Goal: Check status: Check status

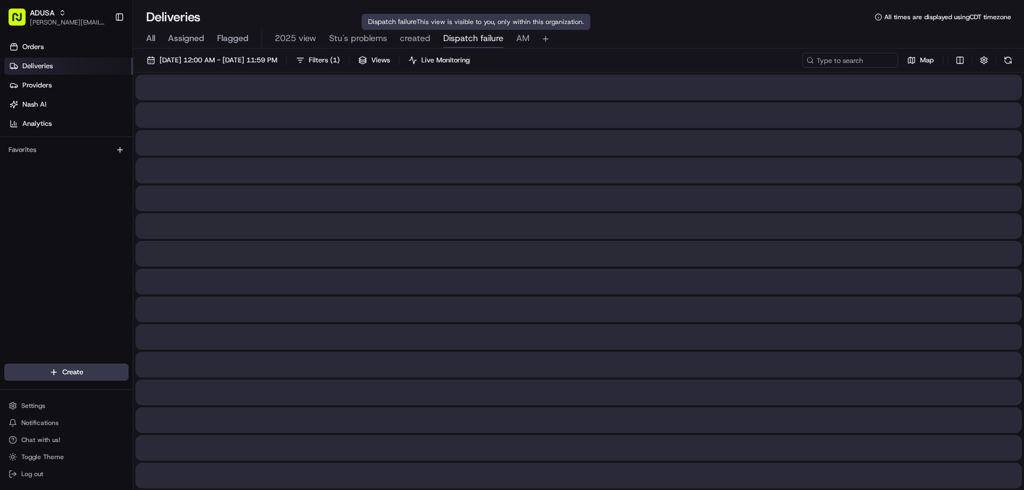
click at [482, 39] on span "Dispatch failure" at bounding box center [473, 38] width 60 height 13
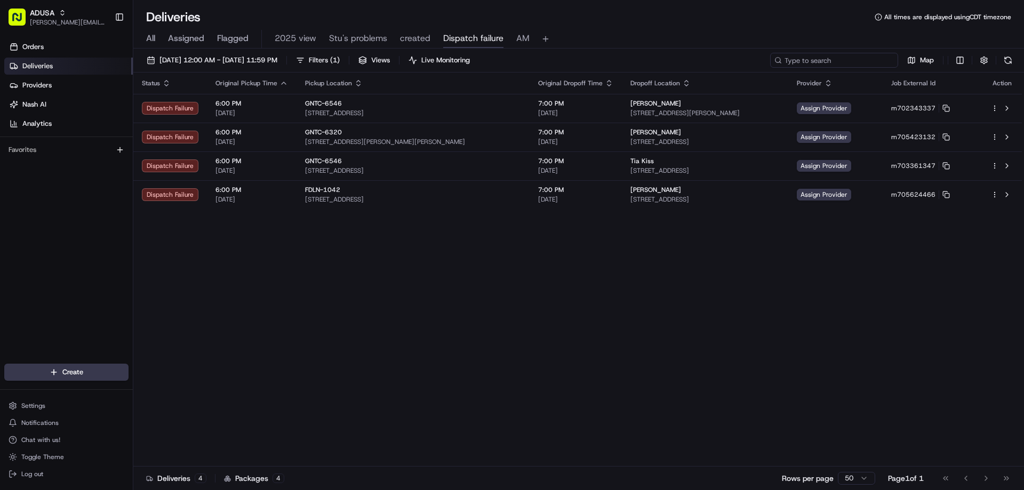
click at [870, 61] on input at bounding box center [834, 60] width 128 height 15
click at [142, 33] on div "All Assigned Flagged 2025 view Stu's problems created Dispatch failure AM" at bounding box center [578, 39] width 891 height 19
click at [153, 36] on span "All" at bounding box center [150, 38] width 9 height 13
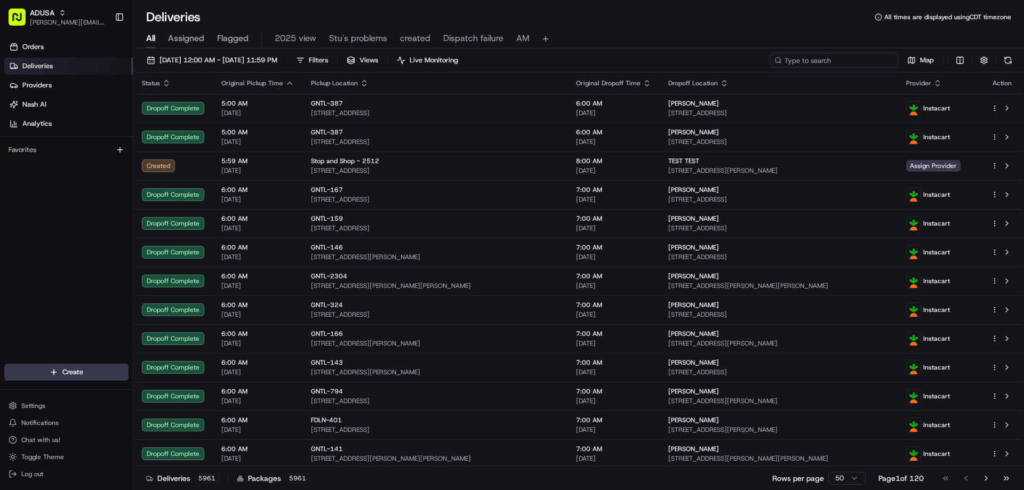
paste input "m704300954"
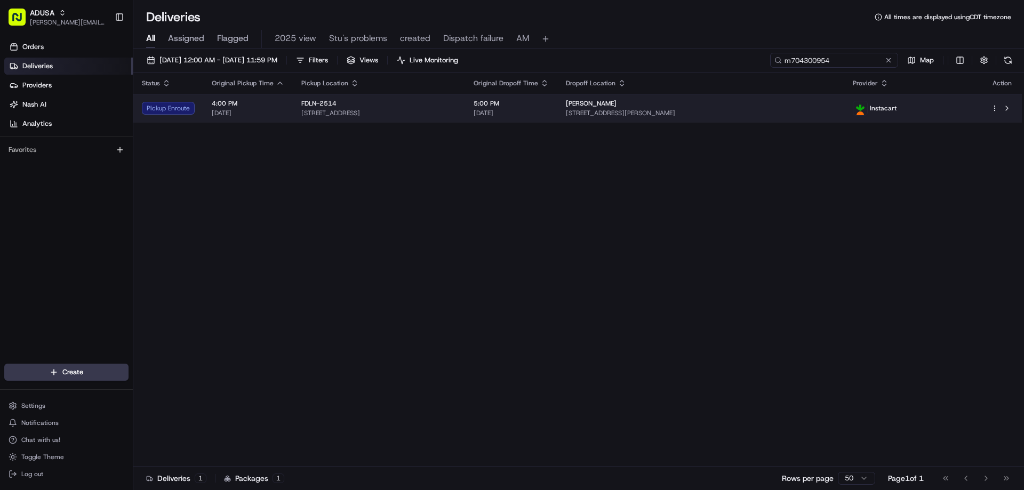
type input "m704300954"
click at [185, 108] on div "Pickup Enroute" at bounding box center [168, 108] width 53 height 13
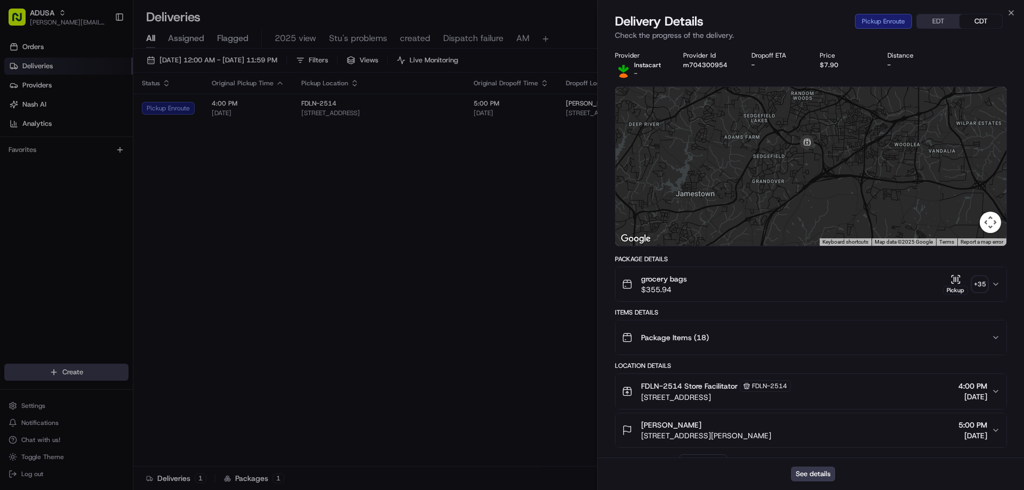
drag, startPoint x: 836, startPoint y: 131, endPoint x: 839, endPoint y: 291, distance: 159.6
click at [839, 291] on div "Provider Instacart - Provider Id m704300954 Dropoff ETA - Price $7.90 Distance …" at bounding box center [811, 366] width 392 height 630
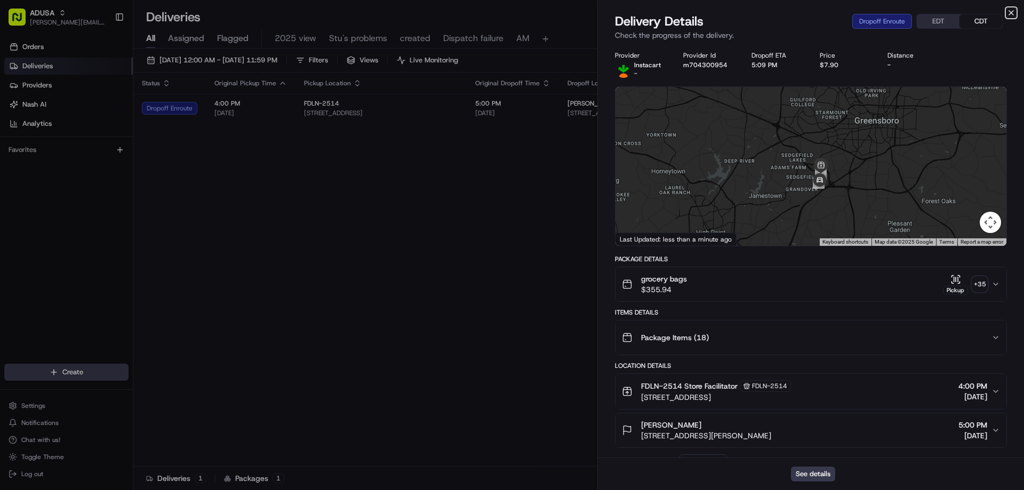
click at [1008, 12] on icon "button" at bounding box center [1011, 13] width 9 height 9
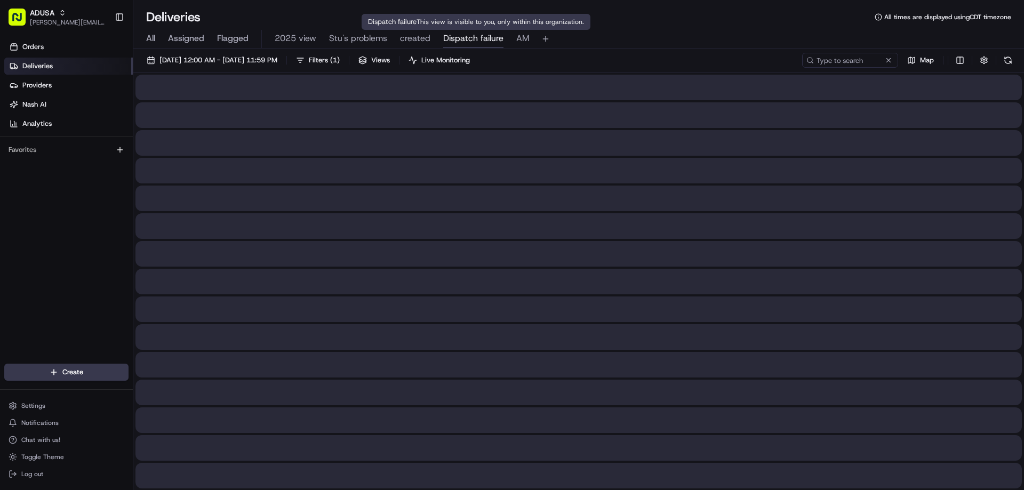
click at [494, 37] on span "Dispatch failure" at bounding box center [473, 38] width 60 height 13
